Goal: Communication & Community: Answer question/provide support

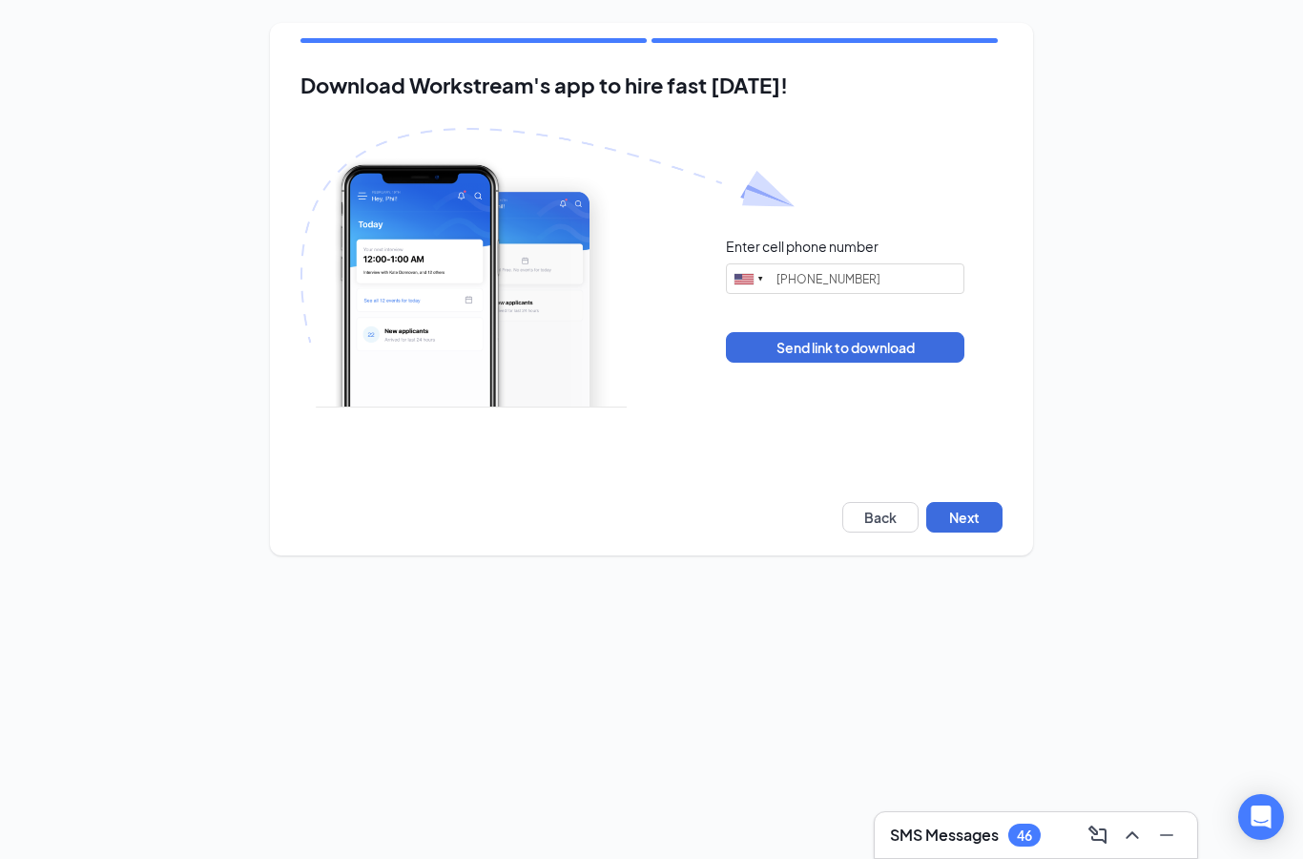
type input "[PHONE_NUMBER]"
click at [968, 831] on h3 "SMS Messages" at bounding box center [944, 834] width 109 height 21
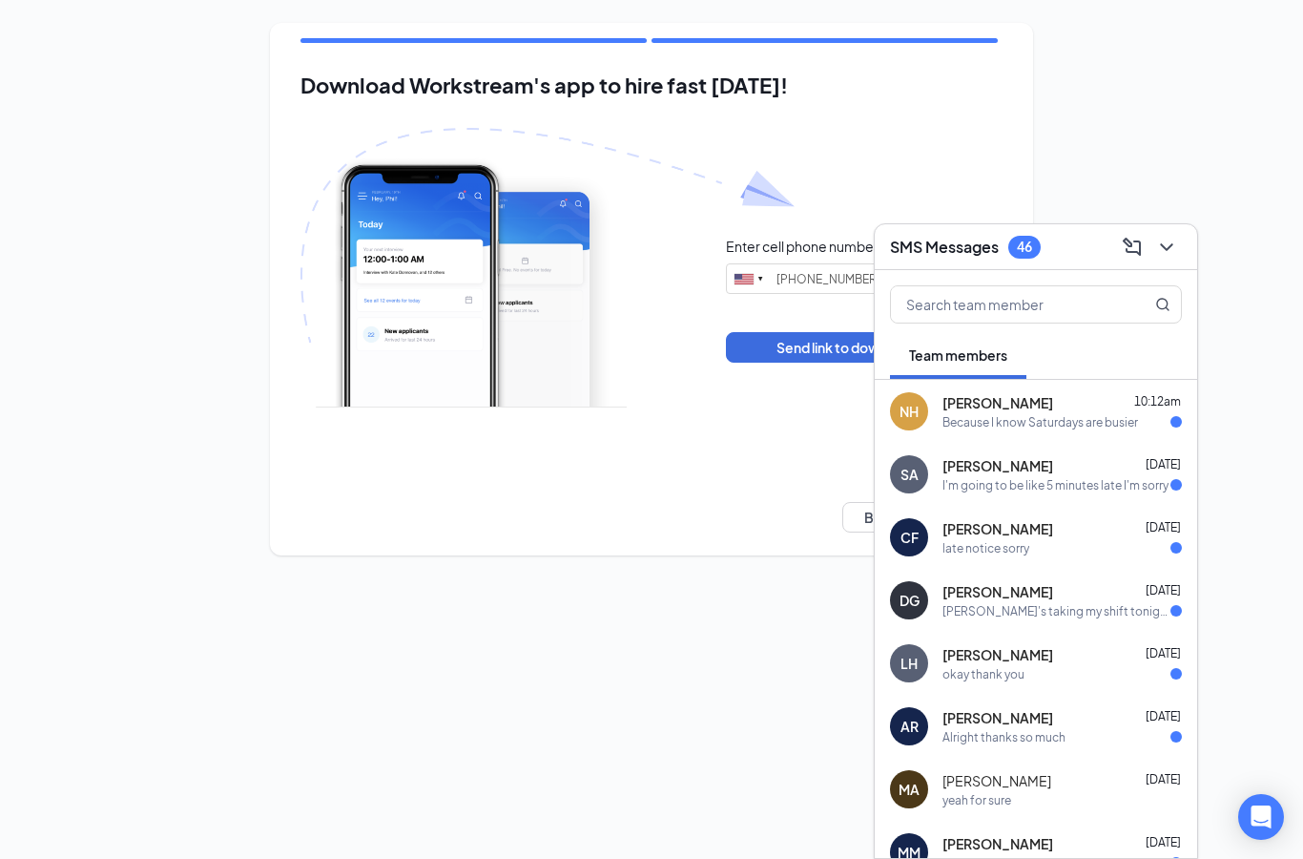
click at [1074, 428] on div "Because I know Saturdays are busier" at bounding box center [1041, 422] width 196 height 16
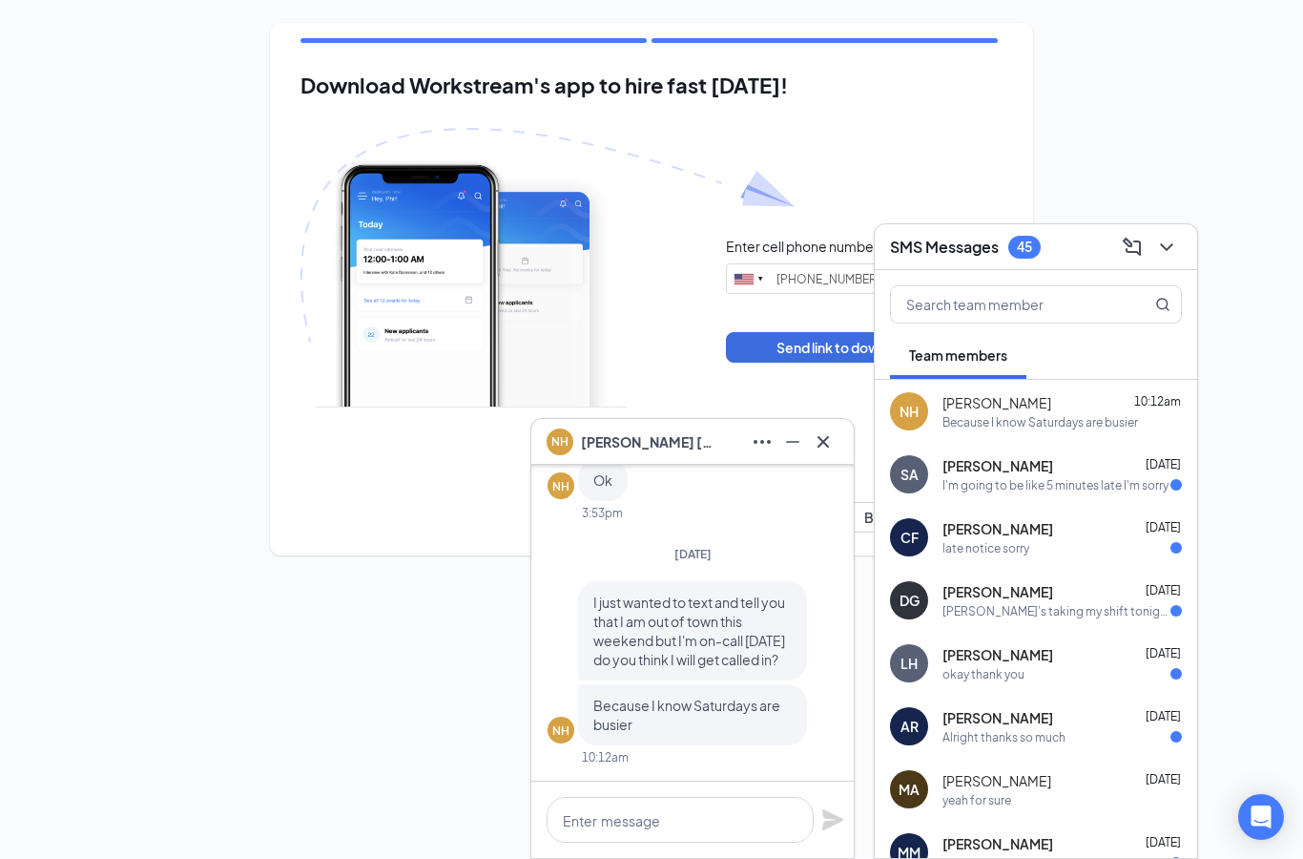
click at [1065, 483] on div "I'm going to be like 5 minutes late I'm sorry" at bounding box center [1056, 485] width 226 height 16
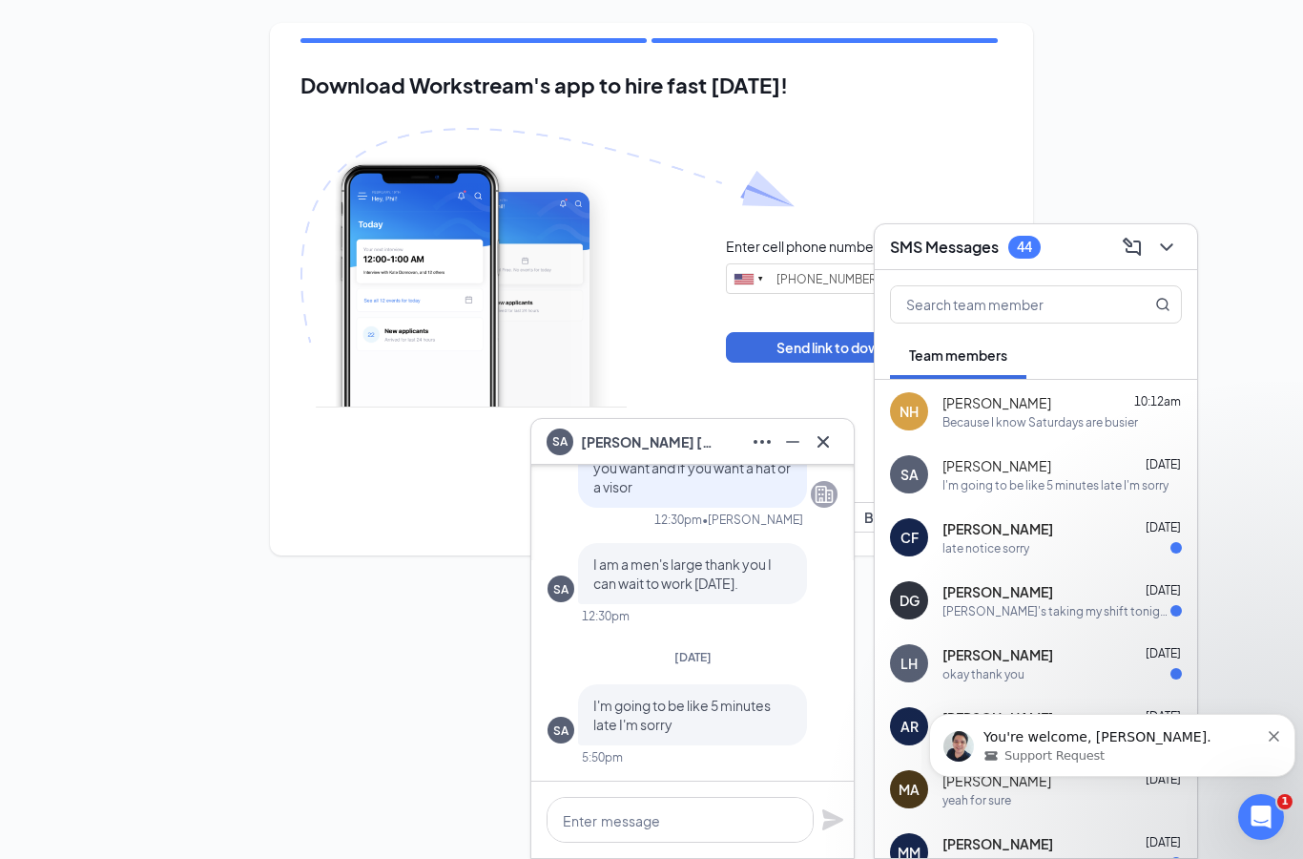
click at [1027, 540] on div "late notice sorry" at bounding box center [986, 548] width 87 height 16
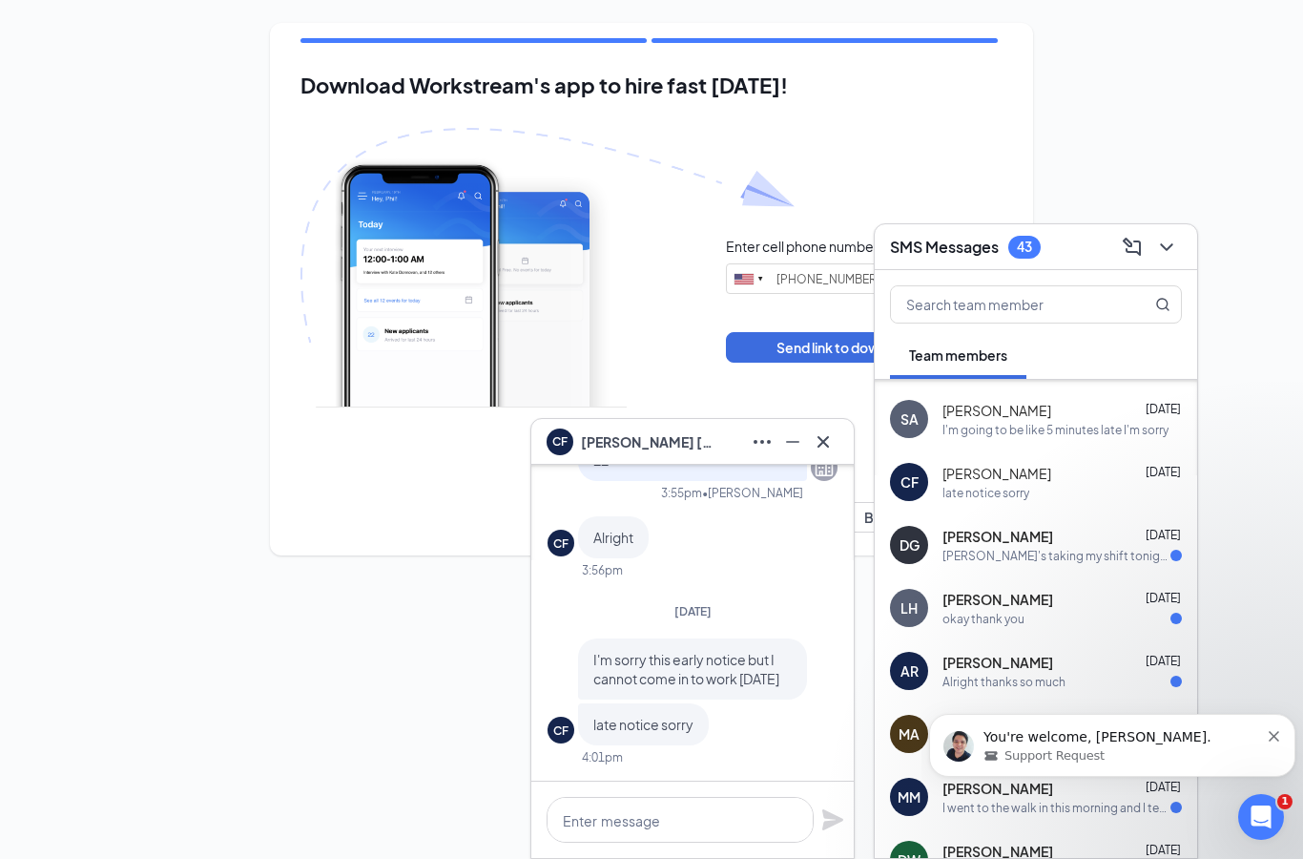
scroll to position [56, 0]
click at [1076, 564] on div "DG [PERSON_NAME] [DATE] [PERSON_NAME]'s taking my shift tonight since I'm in [G…" at bounding box center [1036, 543] width 322 height 63
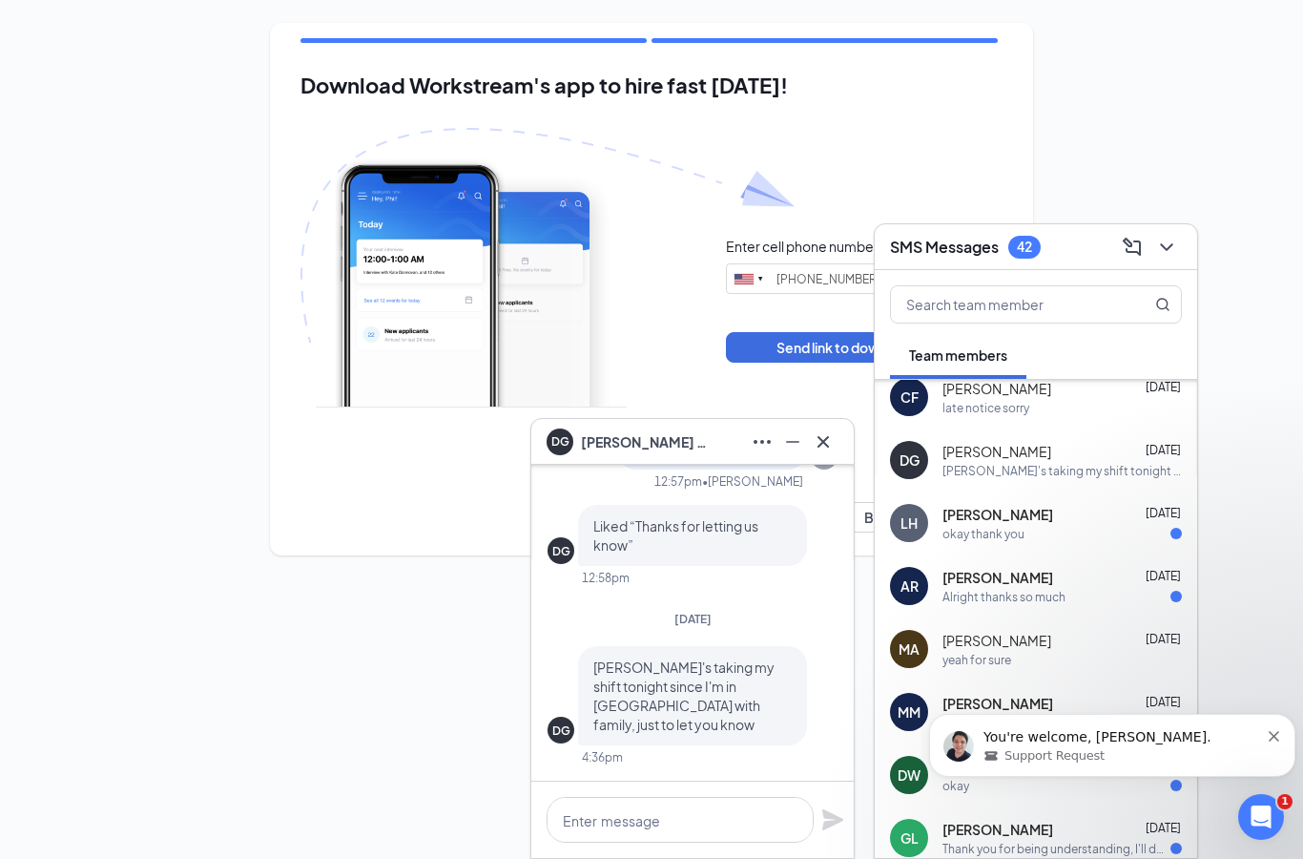
scroll to position [142, 0]
click at [1103, 516] on div "[PERSON_NAME] [DATE]" at bounding box center [1062, 512] width 239 height 19
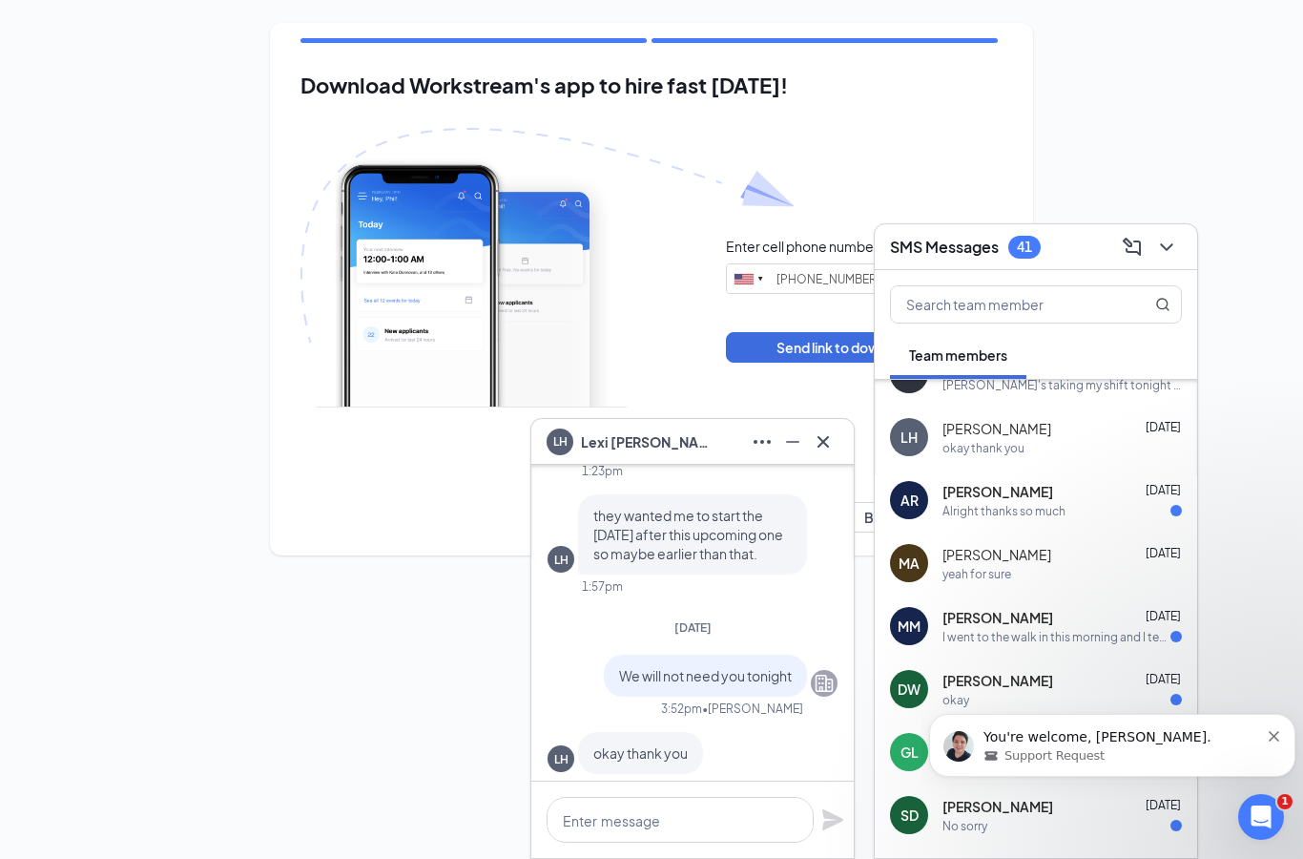
scroll to position [227, 0]
click at [1109, 505] on div "Alright thanks so much" at bounding box center [1062, 510] width 239 height 16
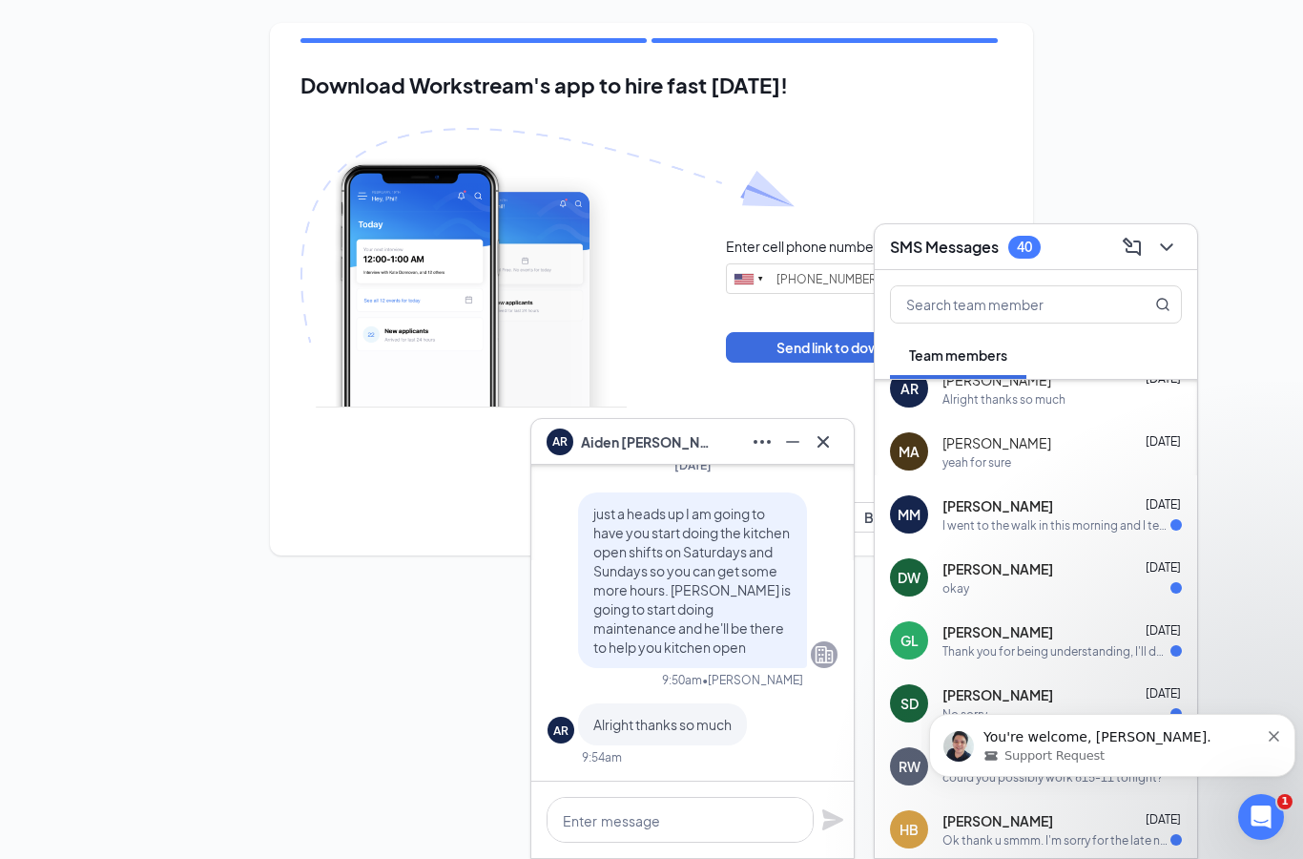
scroll to position [381, 0]
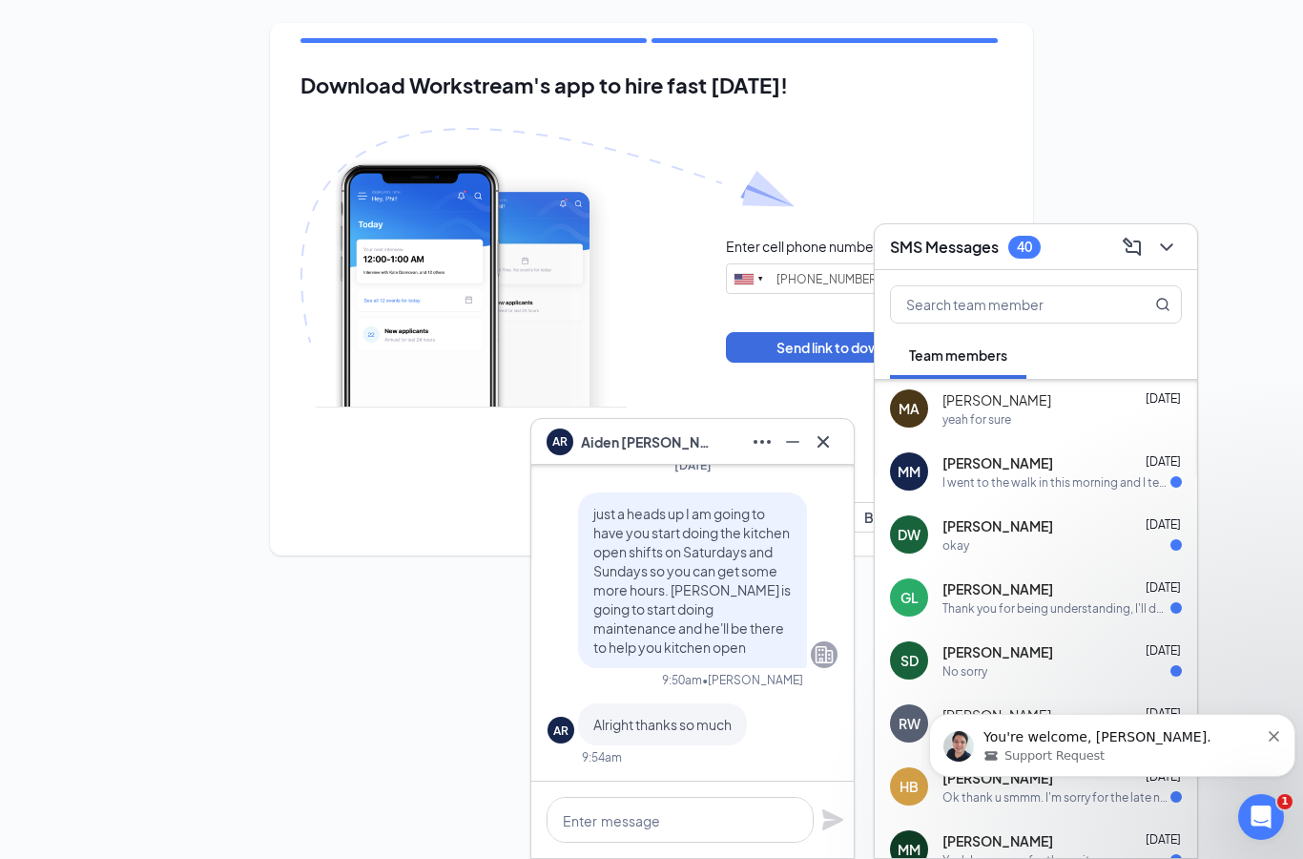
click at [1039, 485] on div "I went to the walk in this morning and I tested positive for [MEDICAL_DATA], I …" at bounding box center [1057, 482] width 228 height 16
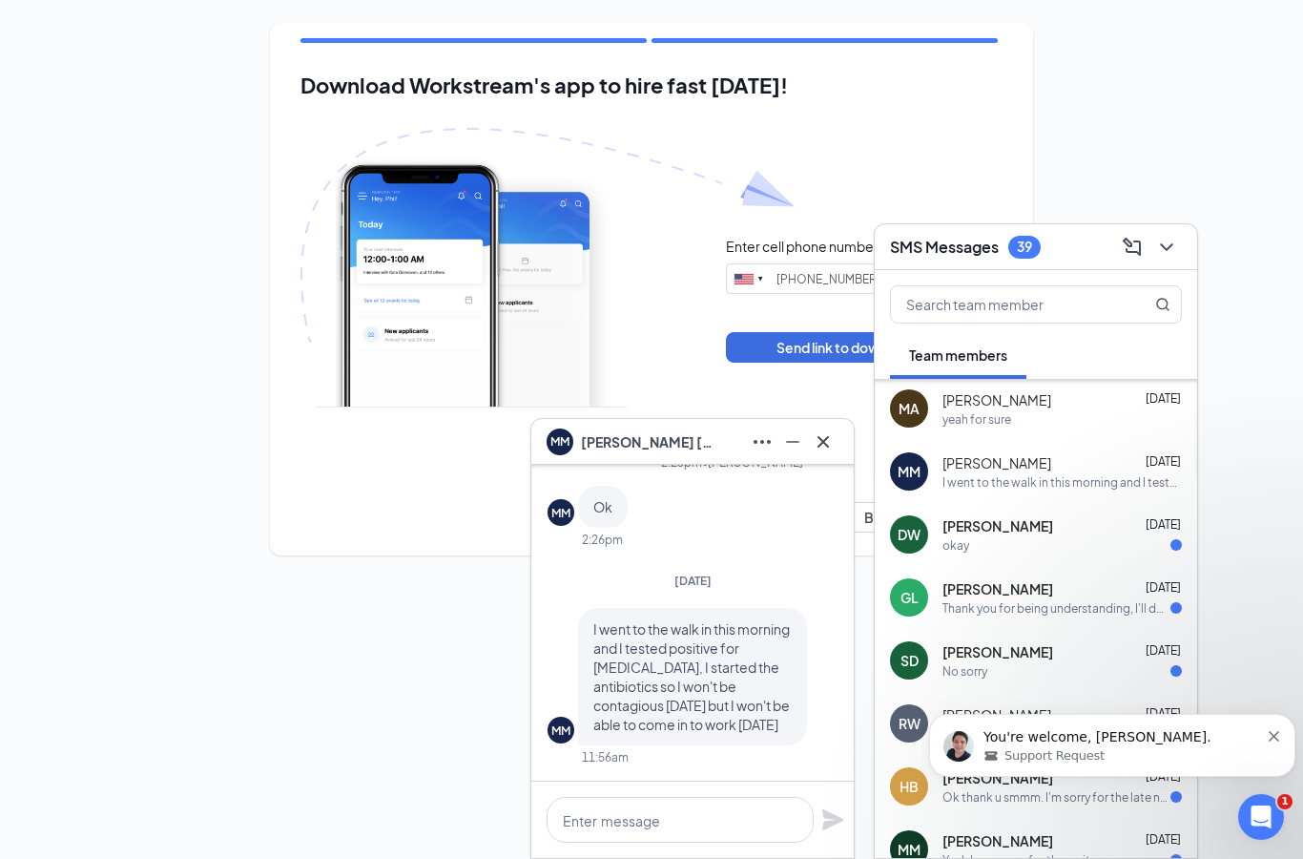
click at [1047, 550] on div "okay" at bounding box center [1062, 545] width 239 height 16
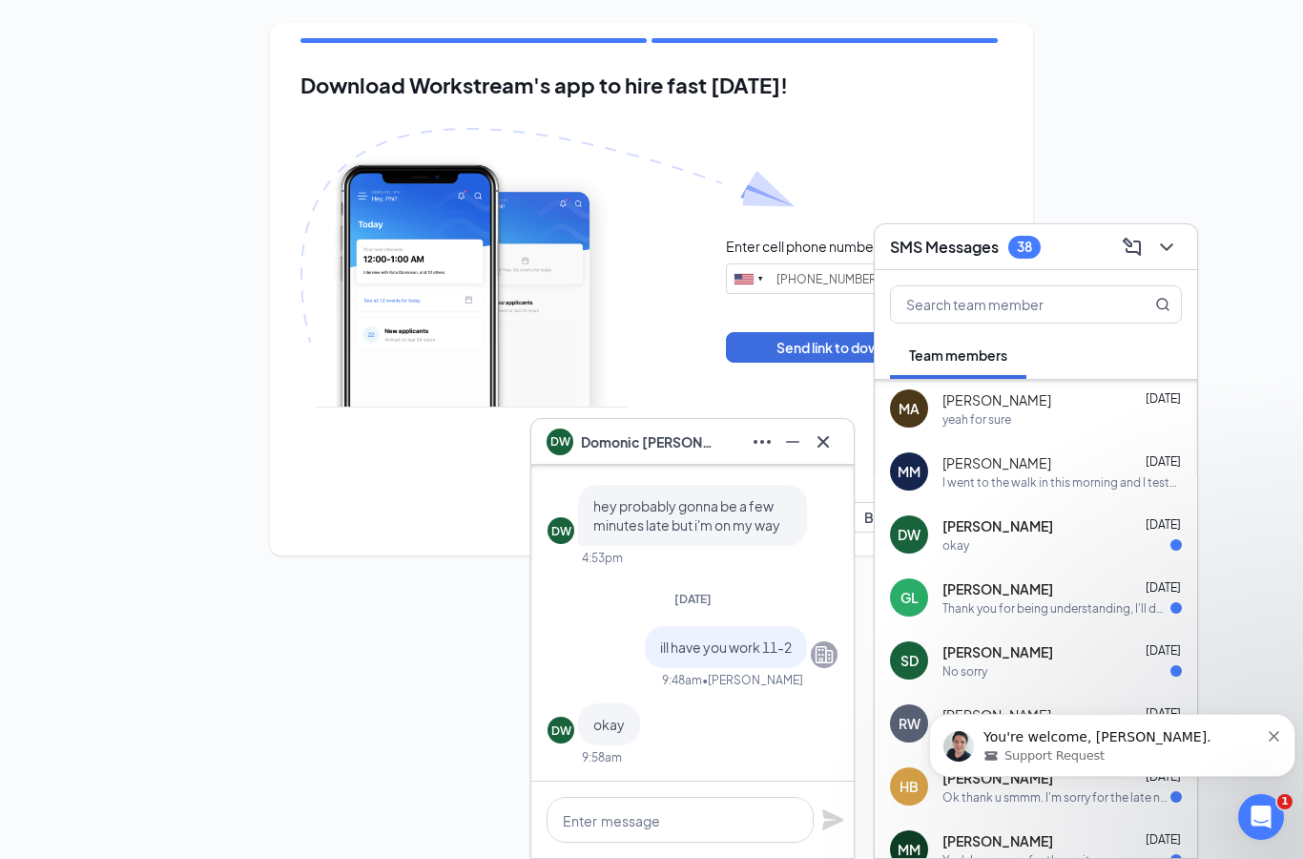
click at [1051, 607] on div "Thank you for being understanding, I'll do better with my schedule from now on" at bounding box center [1057, 608] width 228 height 16
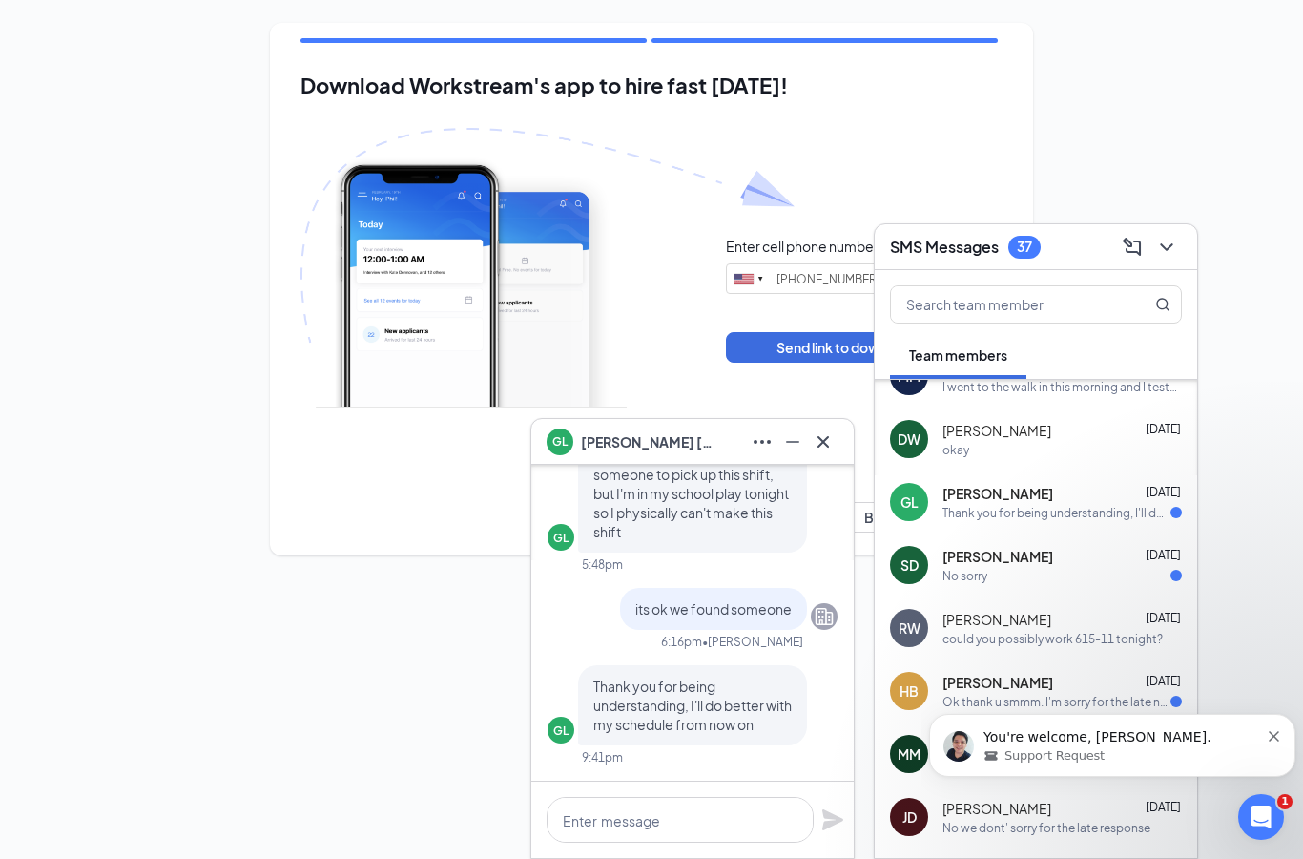
scroll to position [521, 0]
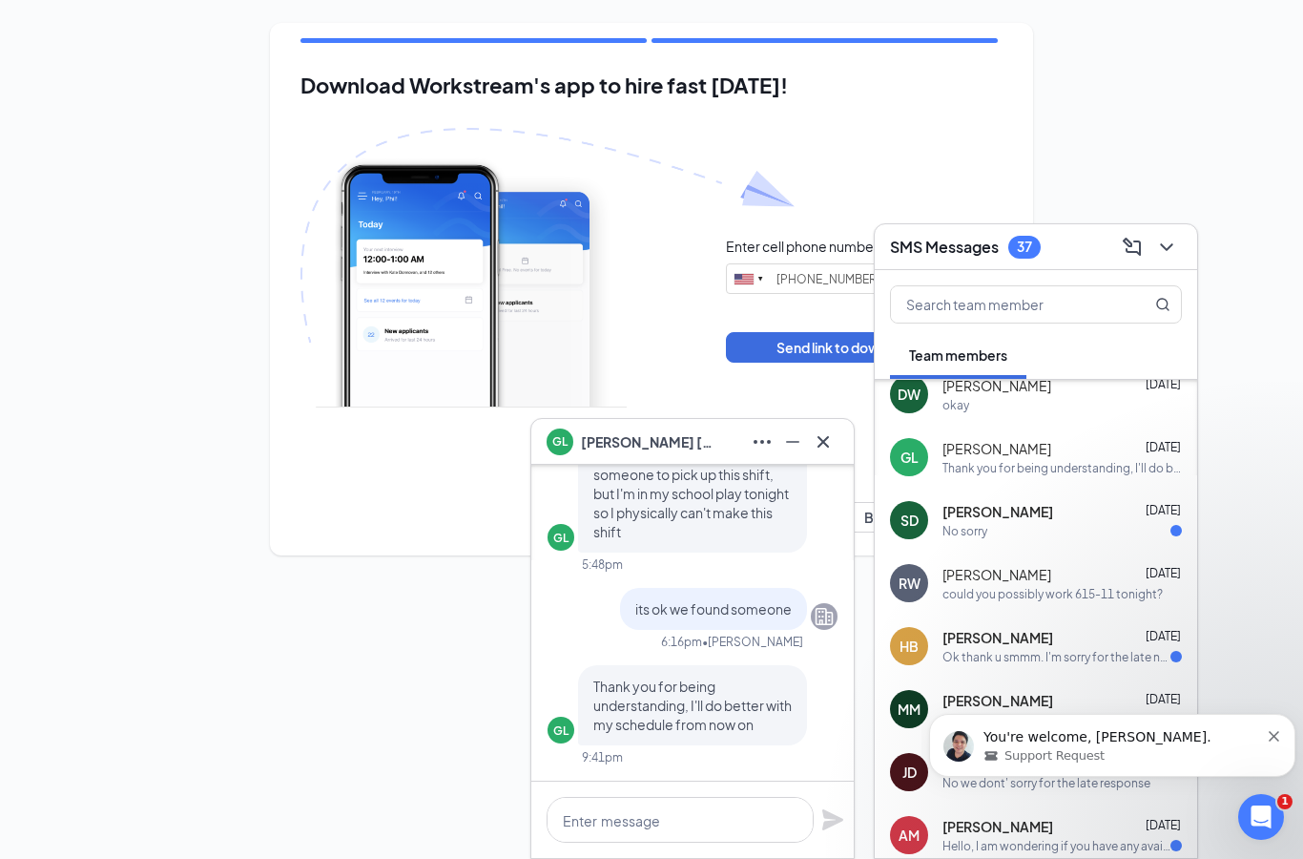
click at [1031, 523] on div "No sorry" at bounding box center [1062, 531] width 239 height 16
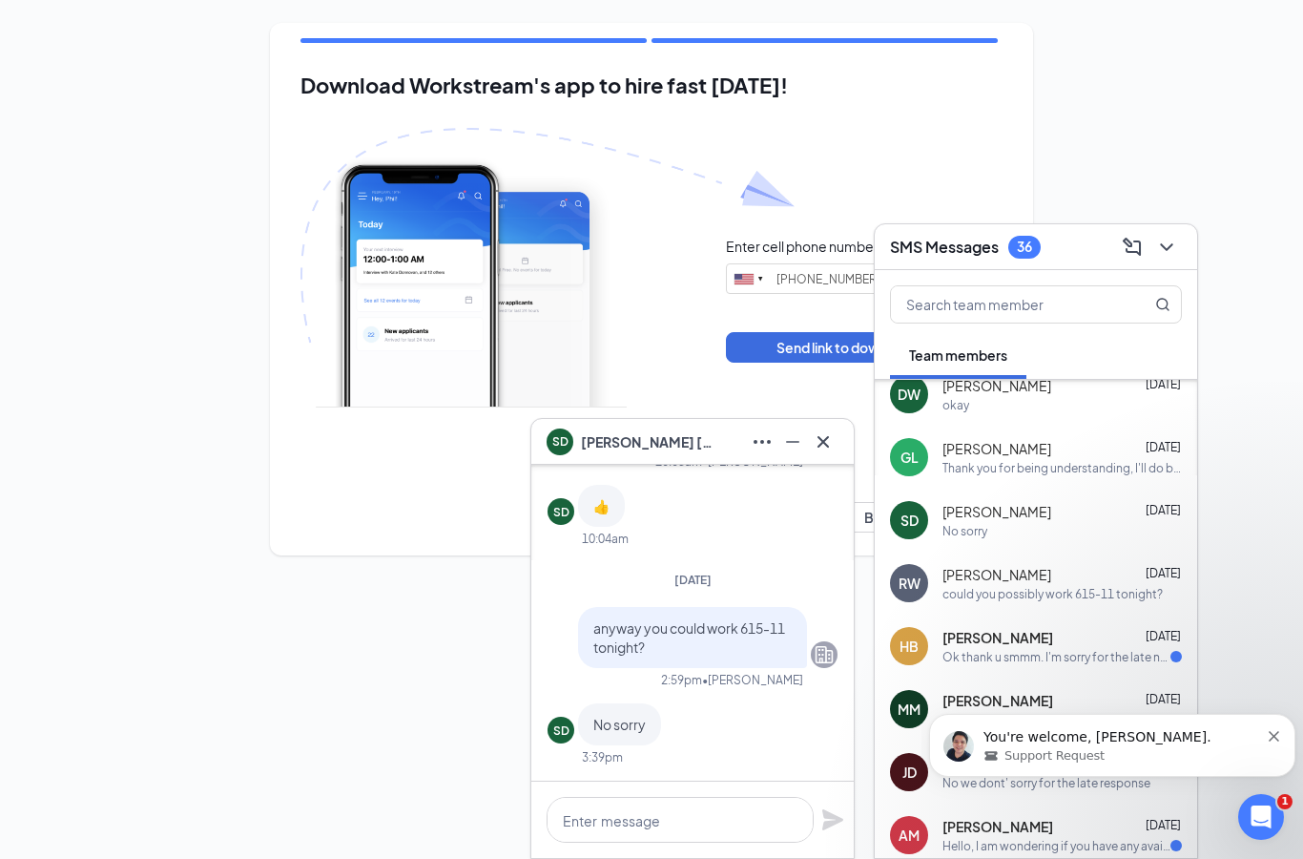
click at [1063, 649] on div "Ok thank u smmm. I'm sorry for the late notice" at bounding box center [1057, 657] width 228 height 16
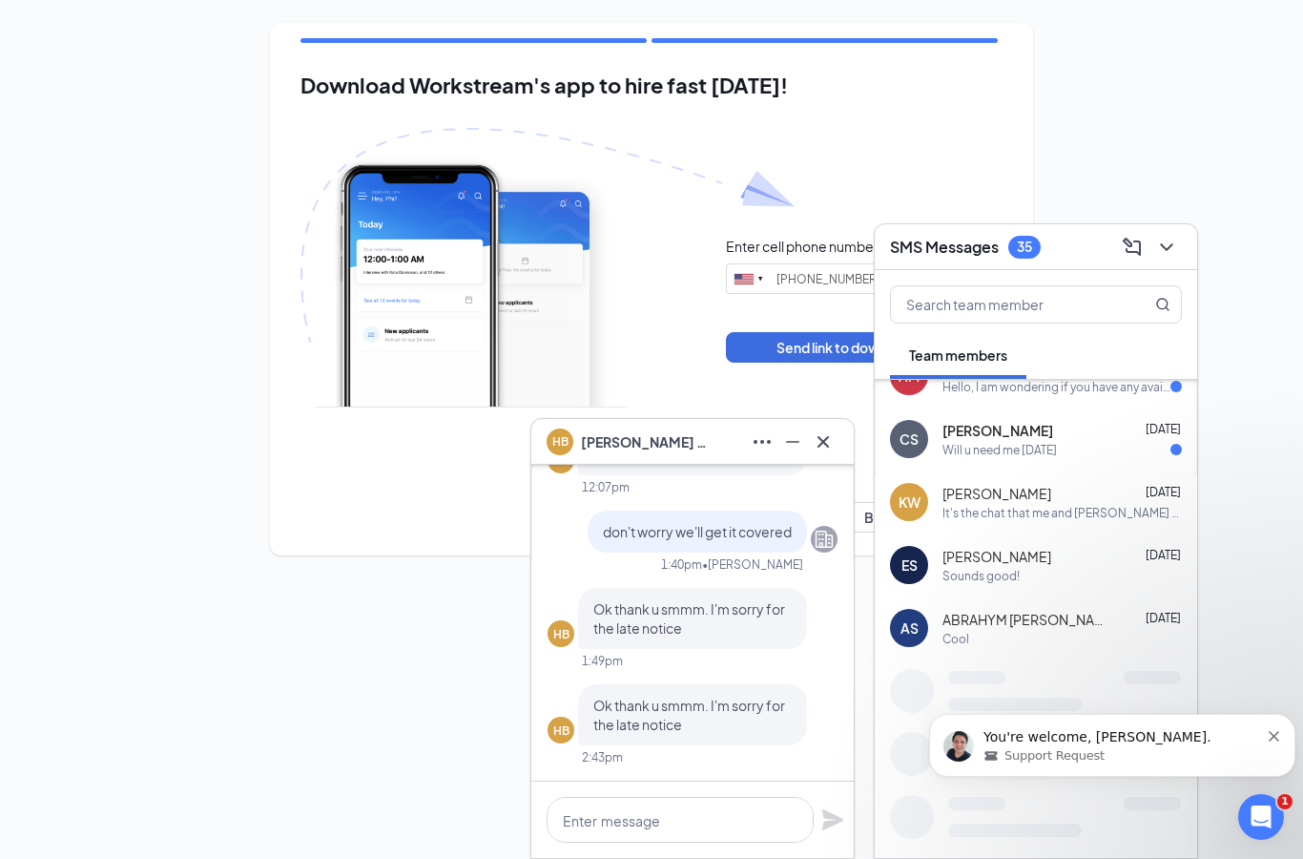
scroll to position [973, 0]
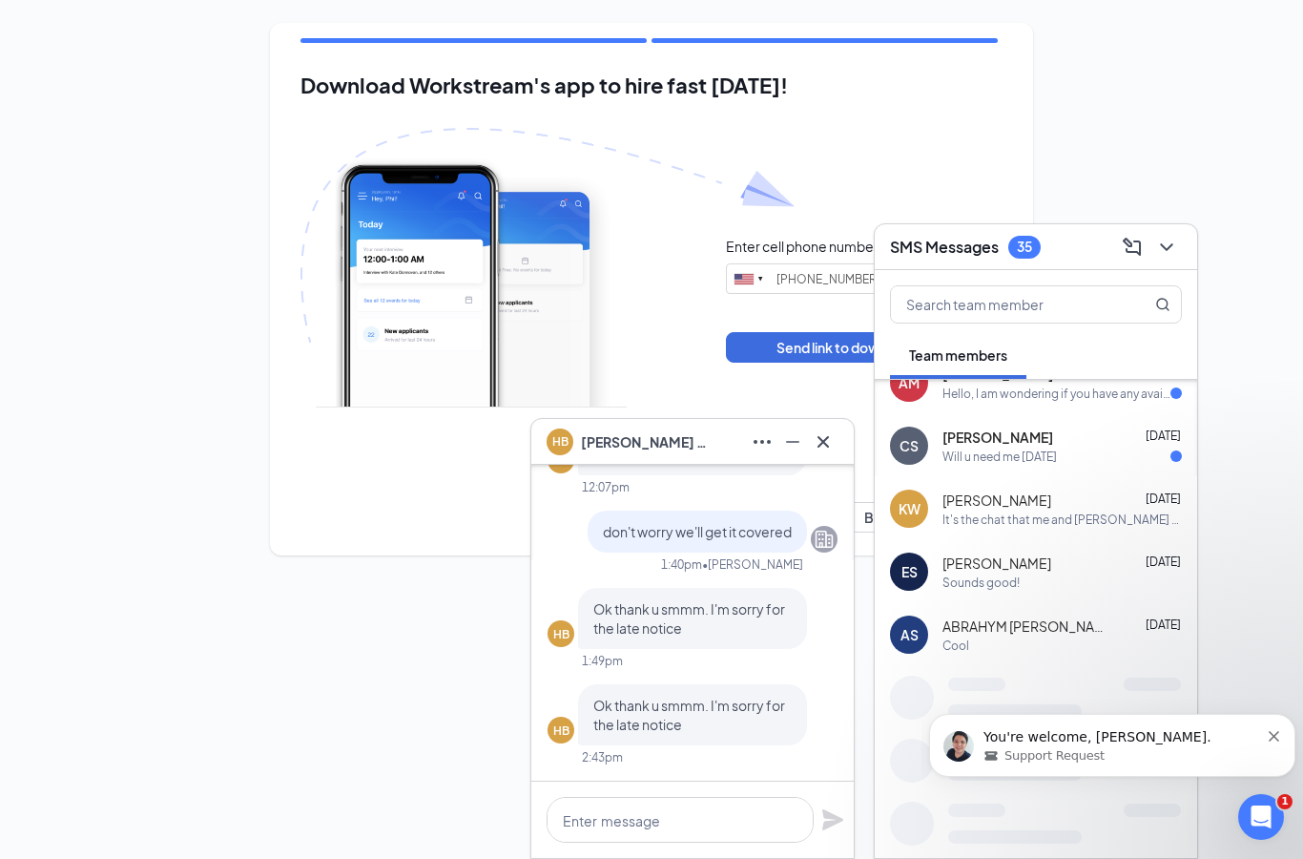
click at [1078, 453] on div "Will u need me [DATE]" at bounding box center [1062, 456] width 239 height 16
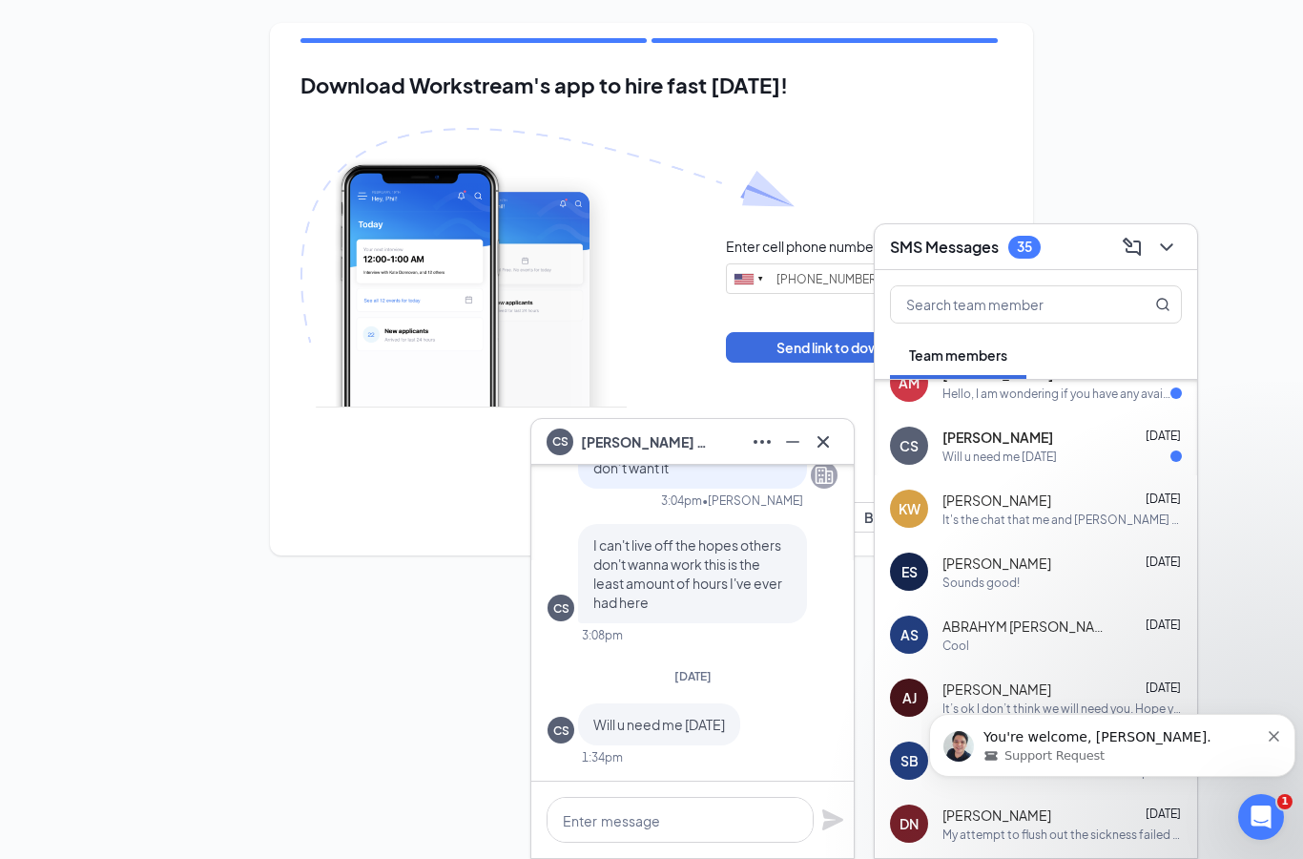
click at [1075, 402] on div "AM [PERSON_NAME] [DATE] Hello, I am wondering if you have any available opening…" at bounding box center [1036, 382] width 322 height 63
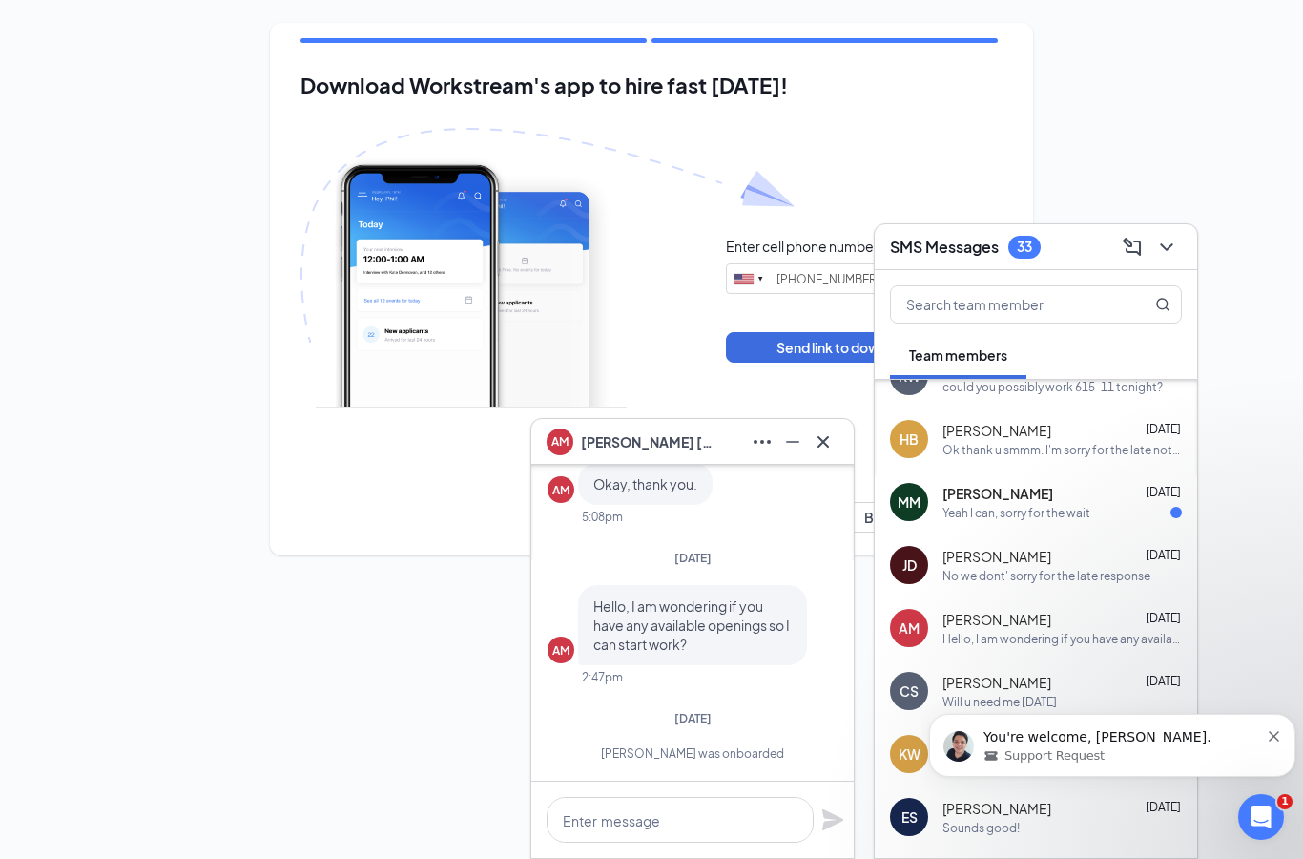
scroll to position [751, 0]
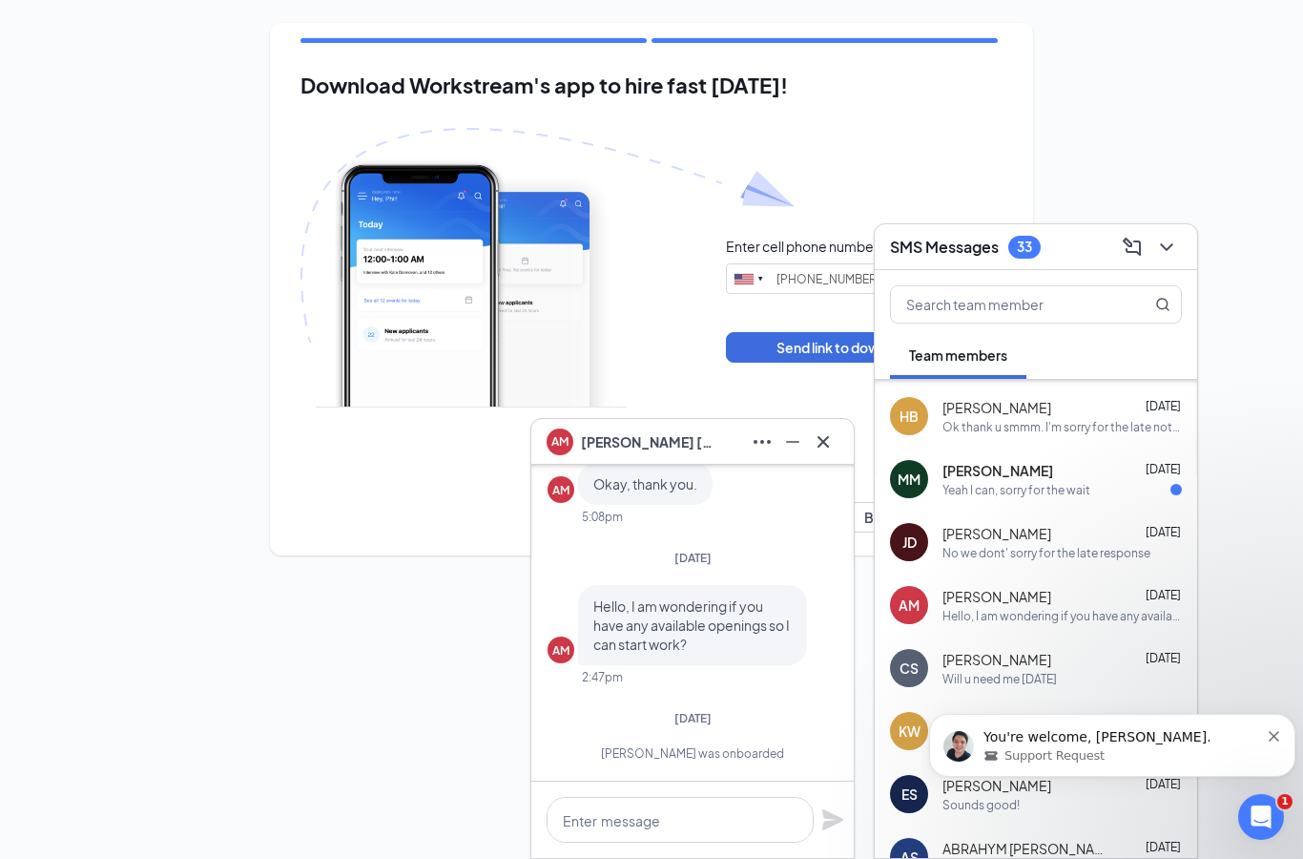
click at [1091, 493] on div "Yeah I can, sorry for the wait" at bounding box center [1062, 490] width 239 height 16
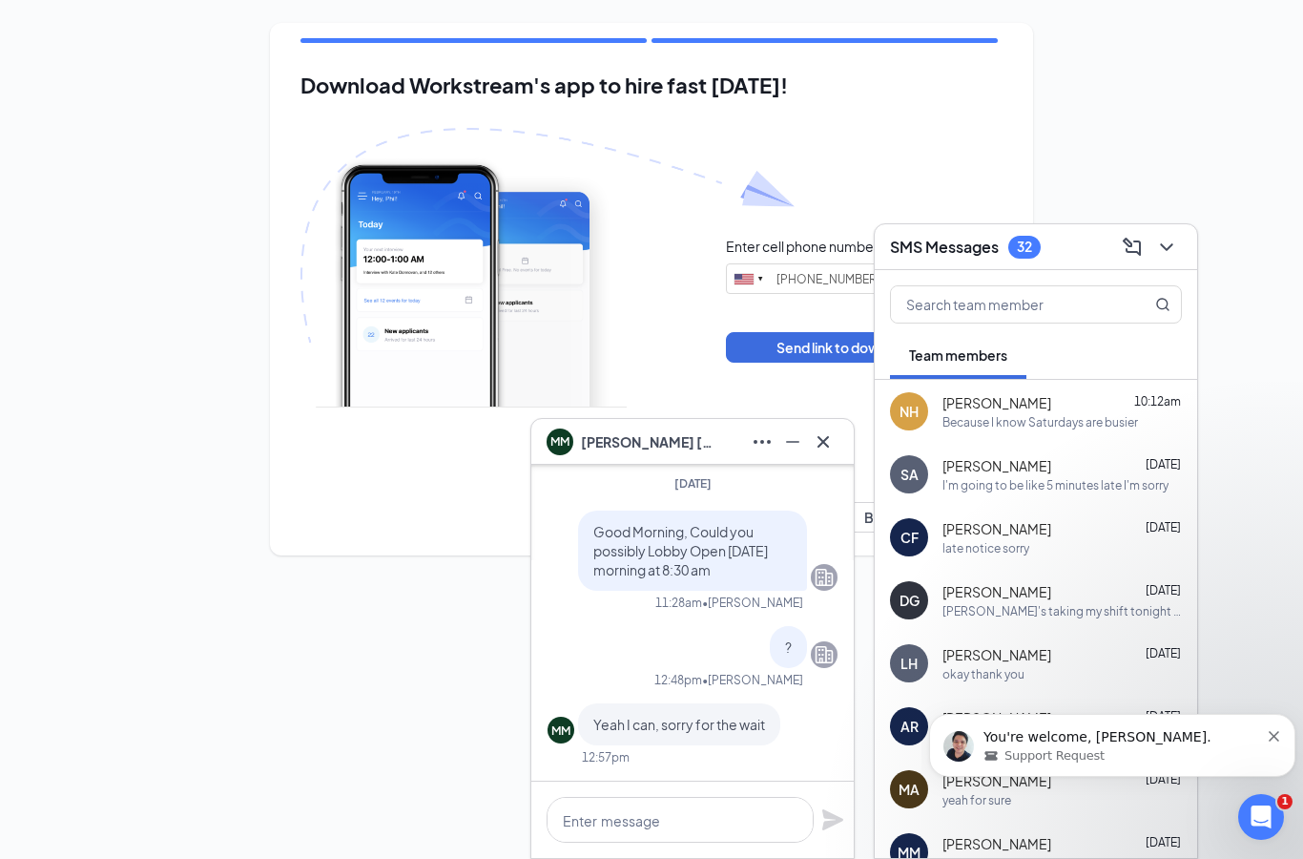
scroll to position [0, 0]
click at [1057, 547] on div "late notice sorry" at bounding box center [1062, 548] width 239 height 16
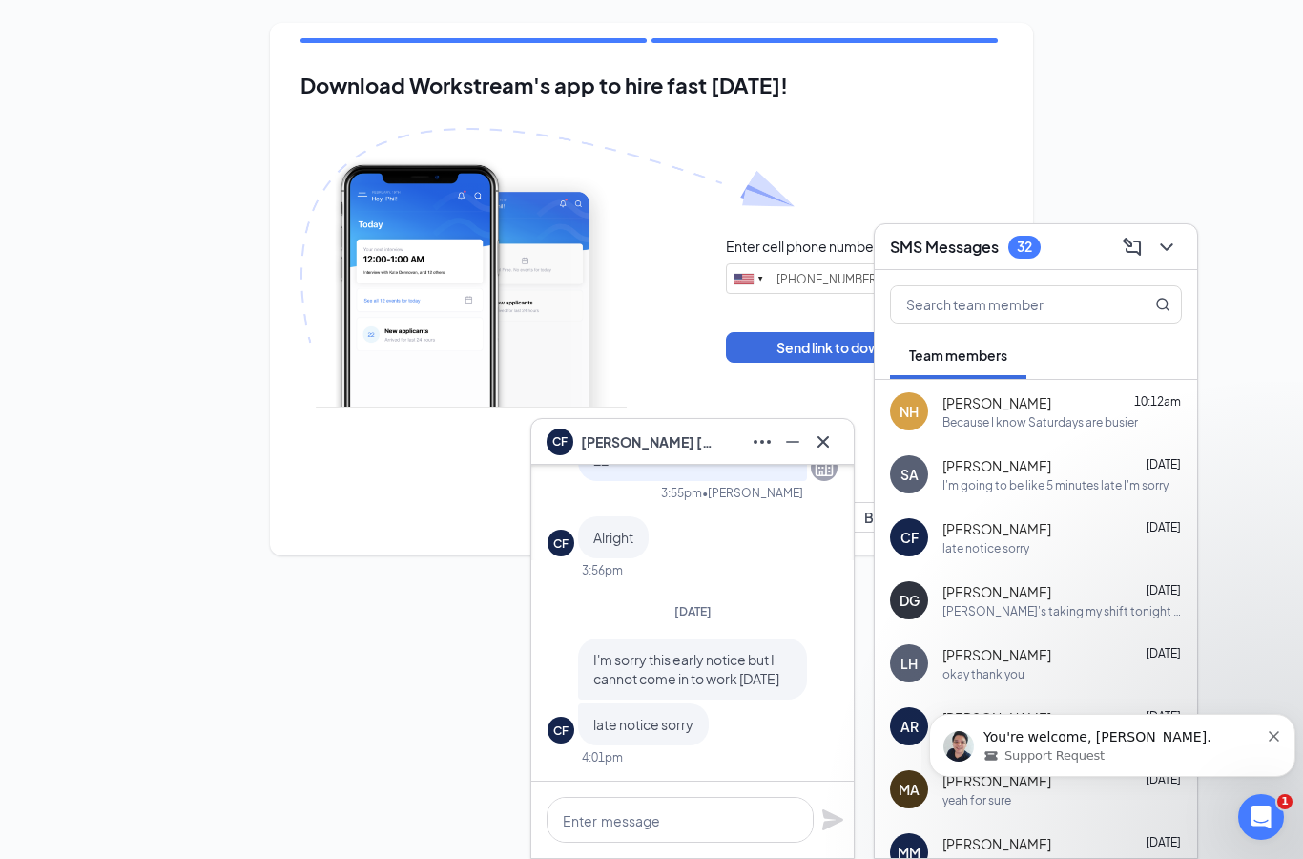
click at [1082, 409] on div "[PERSON_NAME] 10:12am" at bounding box center [1062, 402] width 239 height 19
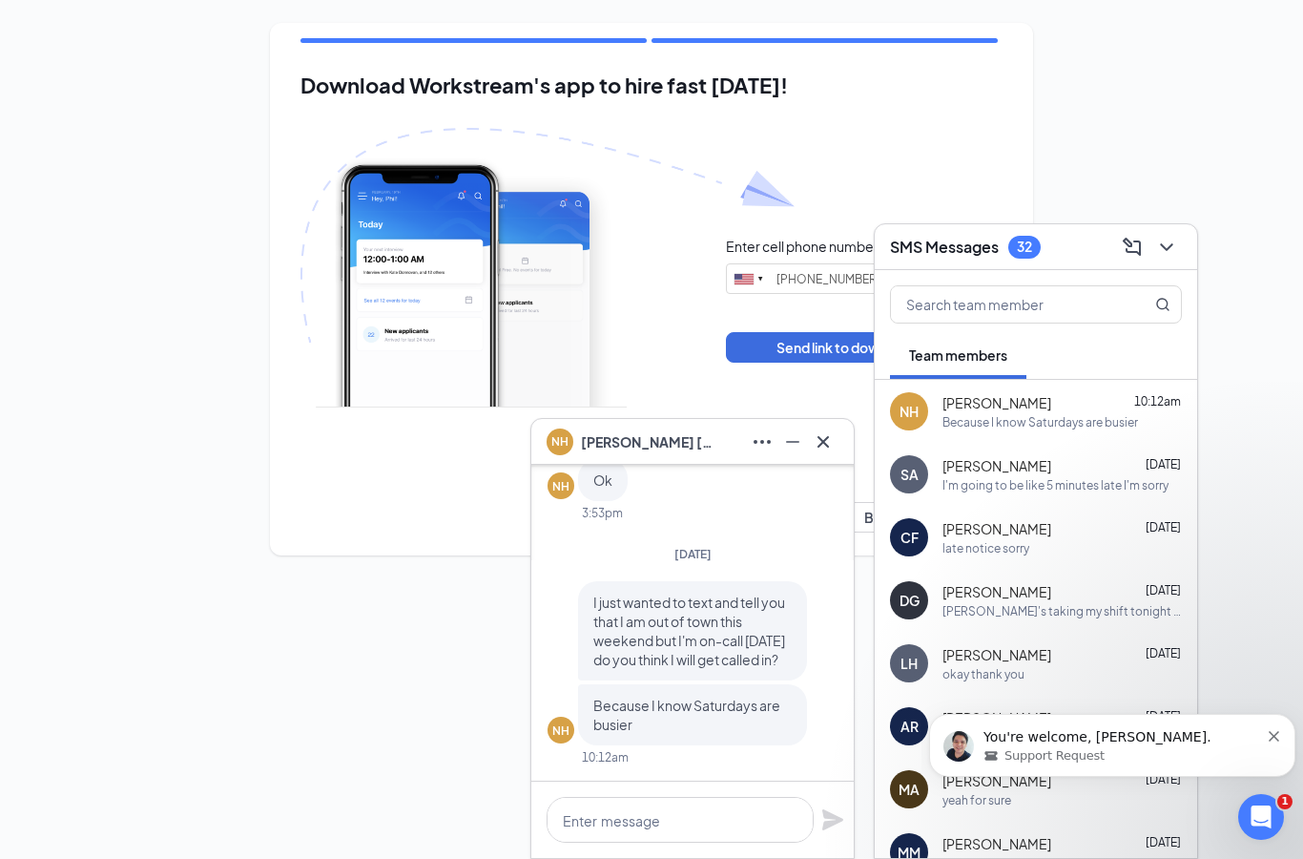
click at [1259, 814] on icon "Open Intercom Messenger" at bounding box center [1261, 816] width 31 height 31
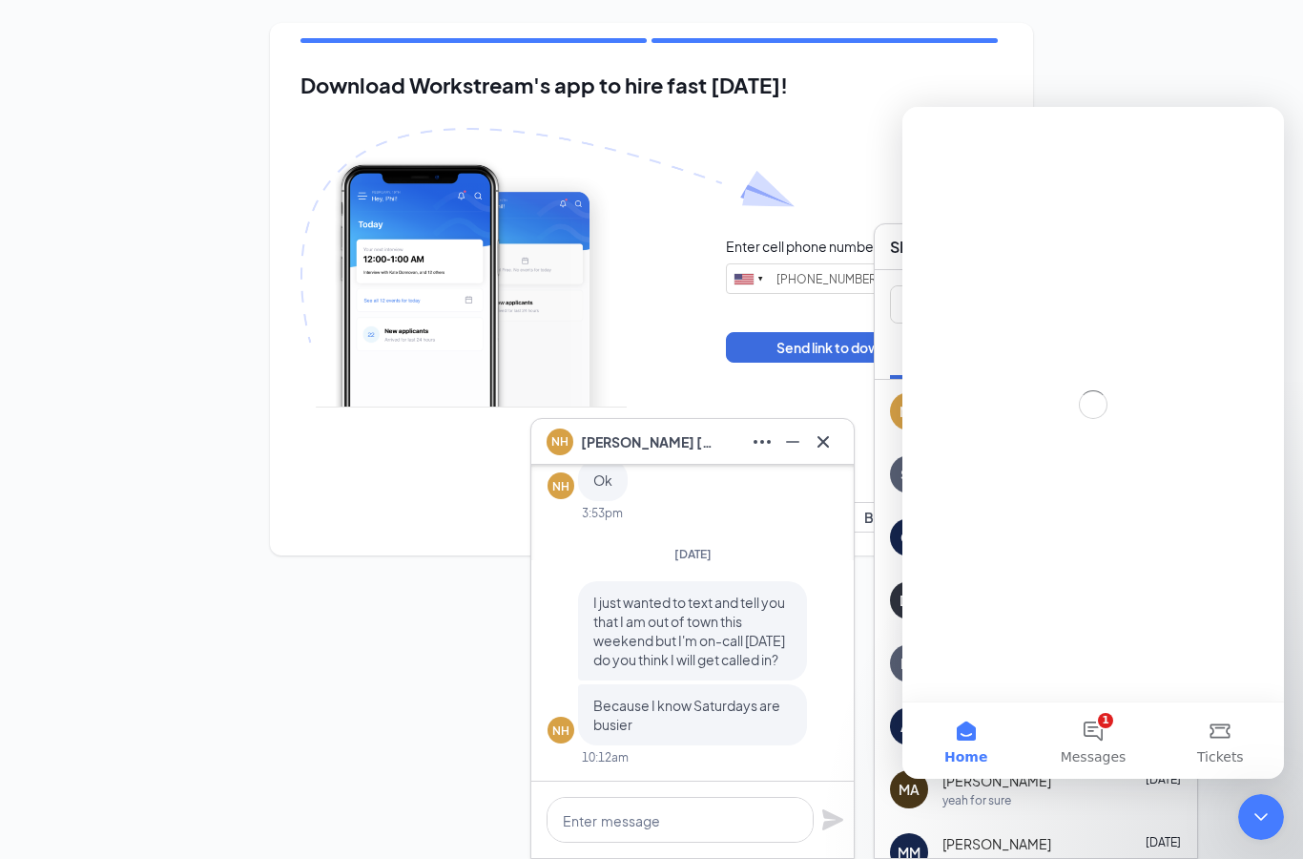
click at [1090, 719] on button "1 Messages" at bounding box center [1093, 740] width 127 height 76
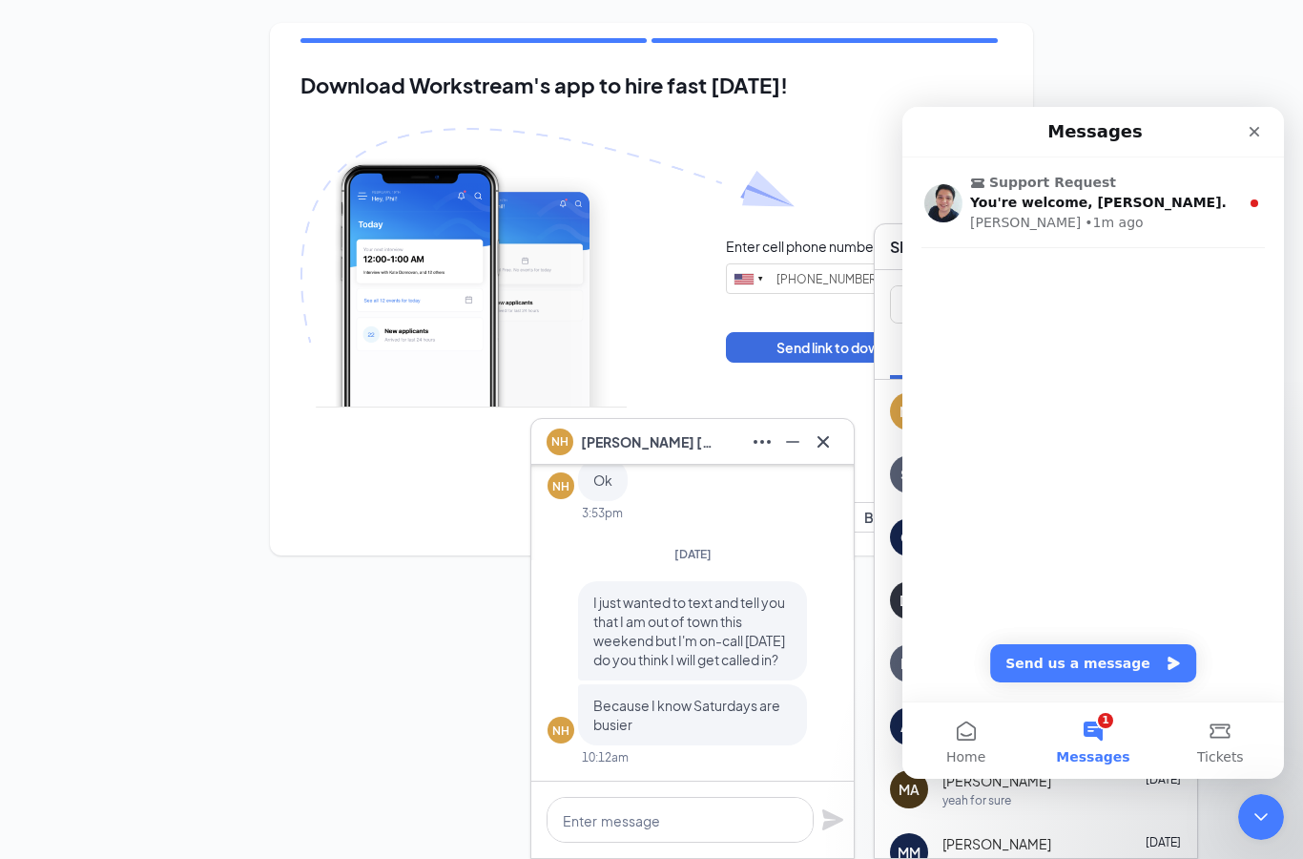
click at [1121, 188] on span "Support Request" at bounding box center [1095, 183] width 250 height 20
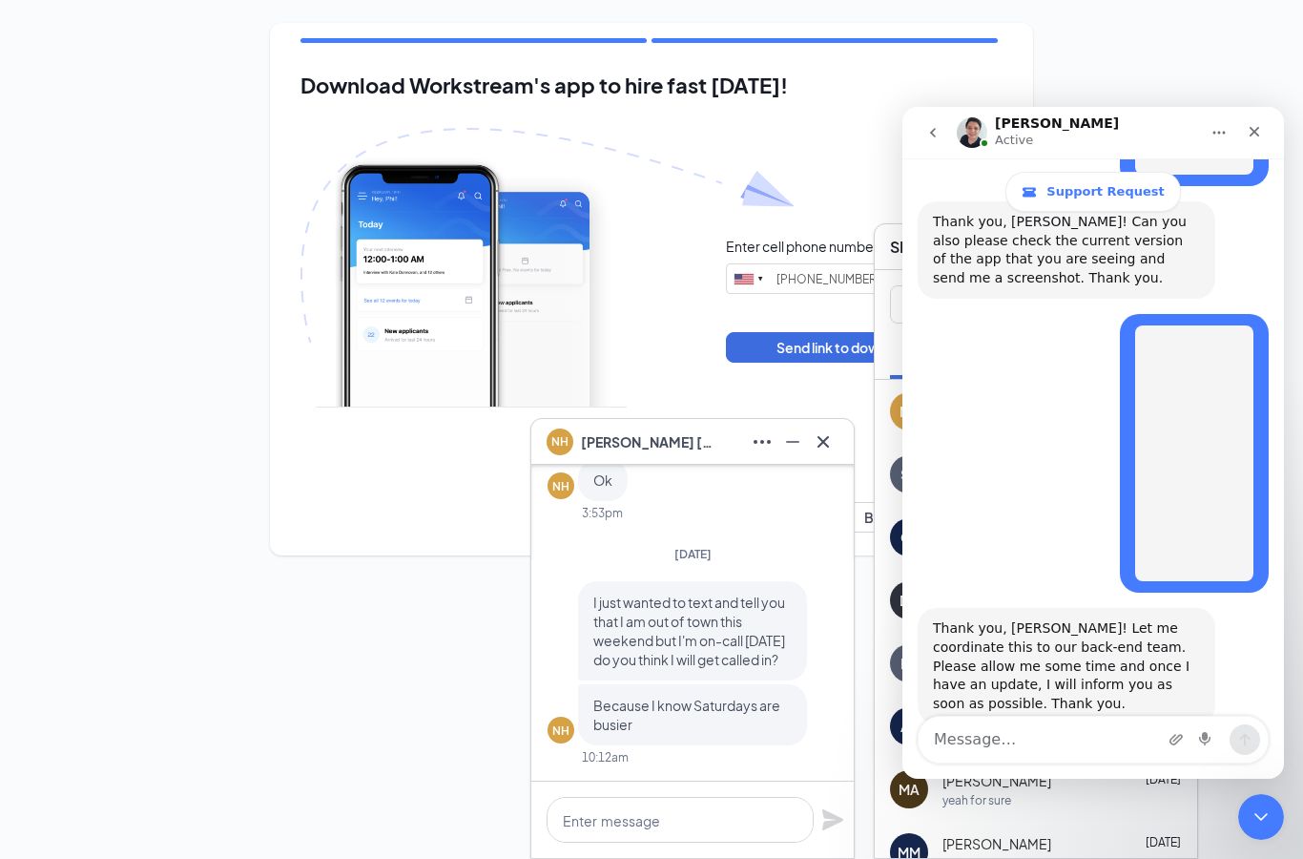
scroll to position [3170, 0]
